Goal: Information Seeking & Learning: Learn about a topic

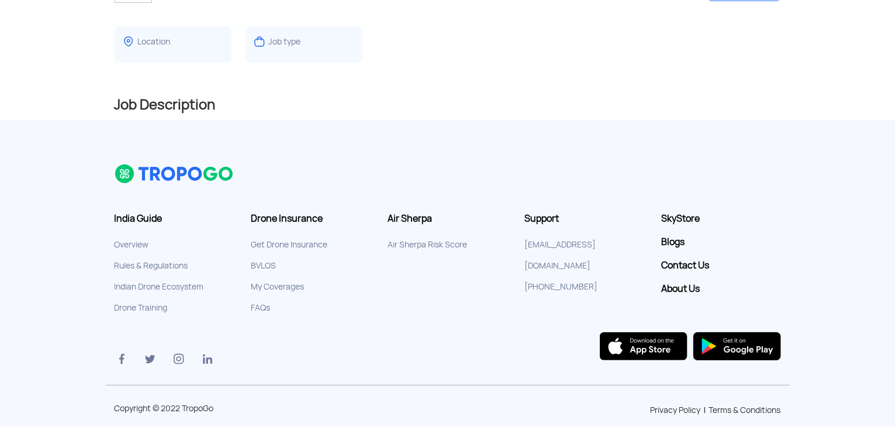
scroll to position [236, 0]
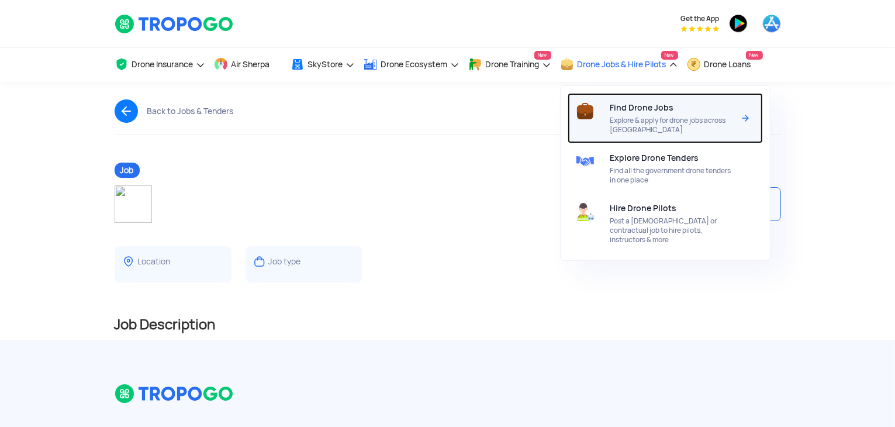
click at [636, 108] on span "Find Drone Jobs" at bounding box center [642, 107] width 64 height 9
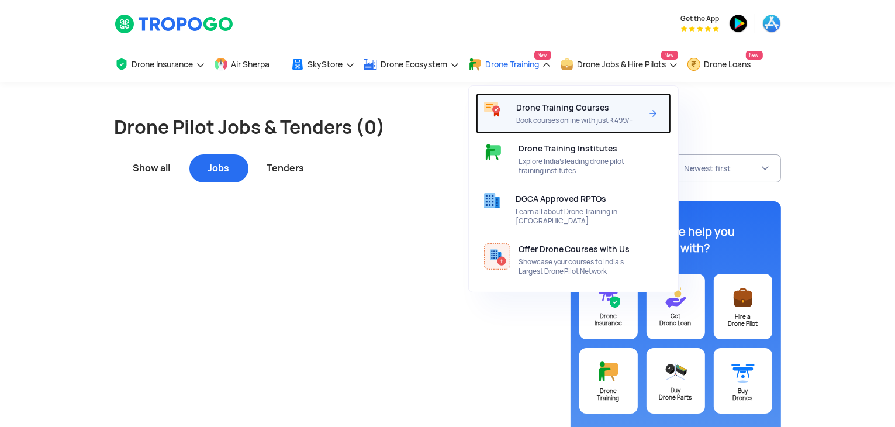
click at [552, 113] on div "Drone Training Courses Book courses online with just ₹499/-" at bounding box center [581, 113] width 130 height 41
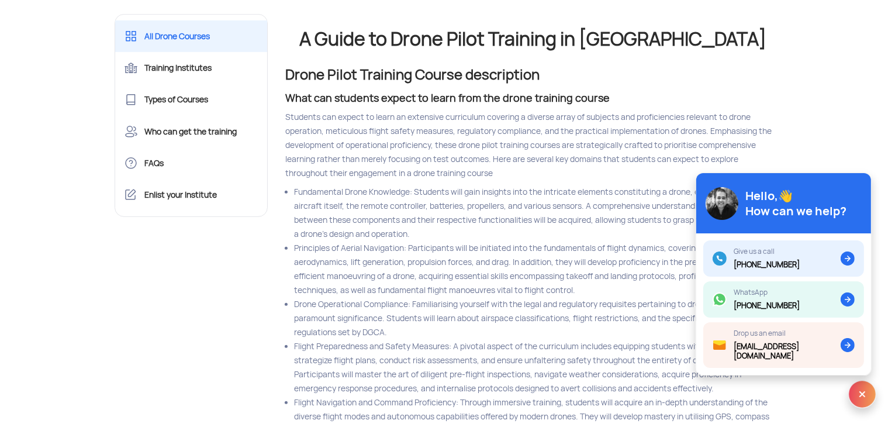
scroll to position [583, 0]
